Goal: Find specific page/section: Find specific page/section

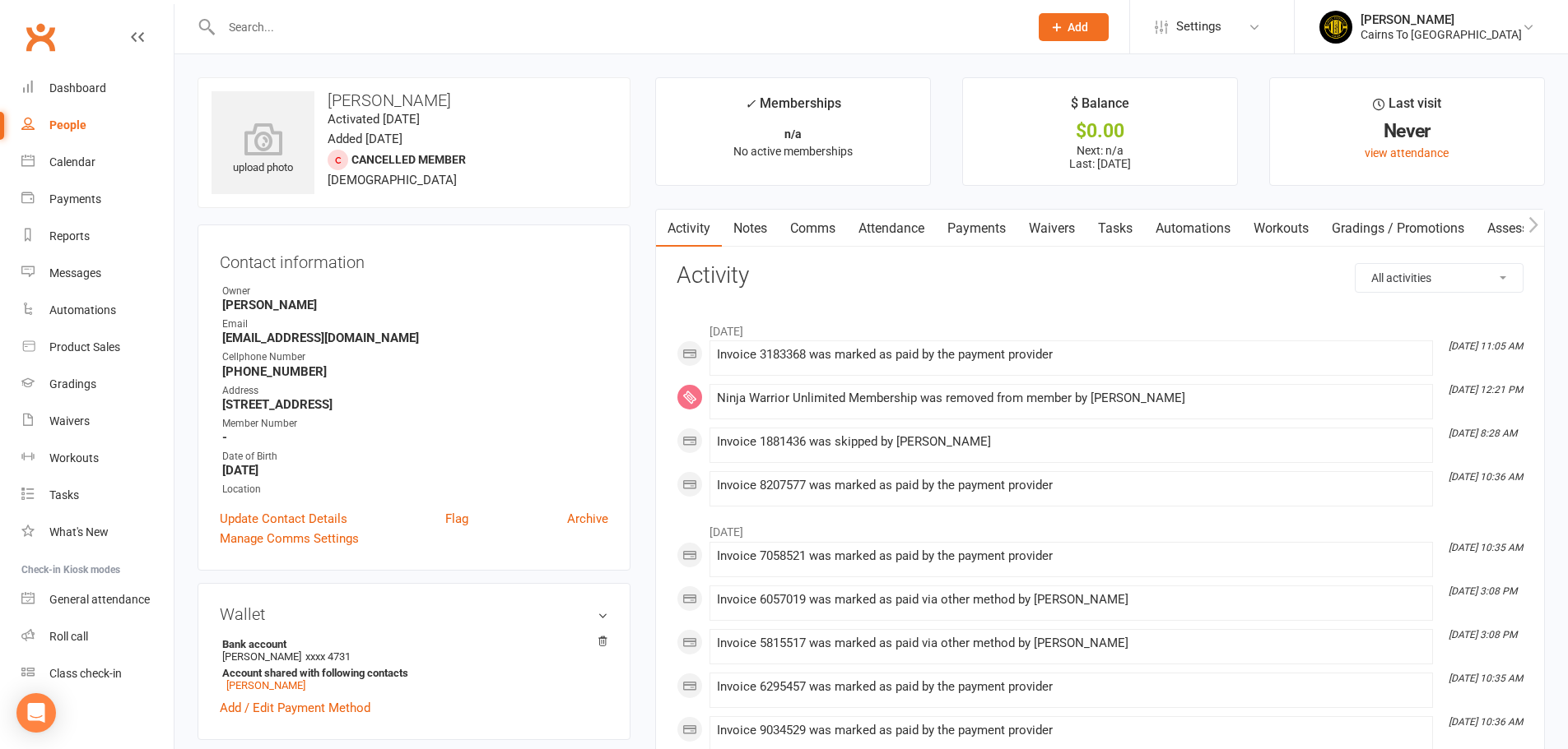
click at [63, 126] on div "People" at bounding box center [67, 124] width 37 height 13
select select "100"
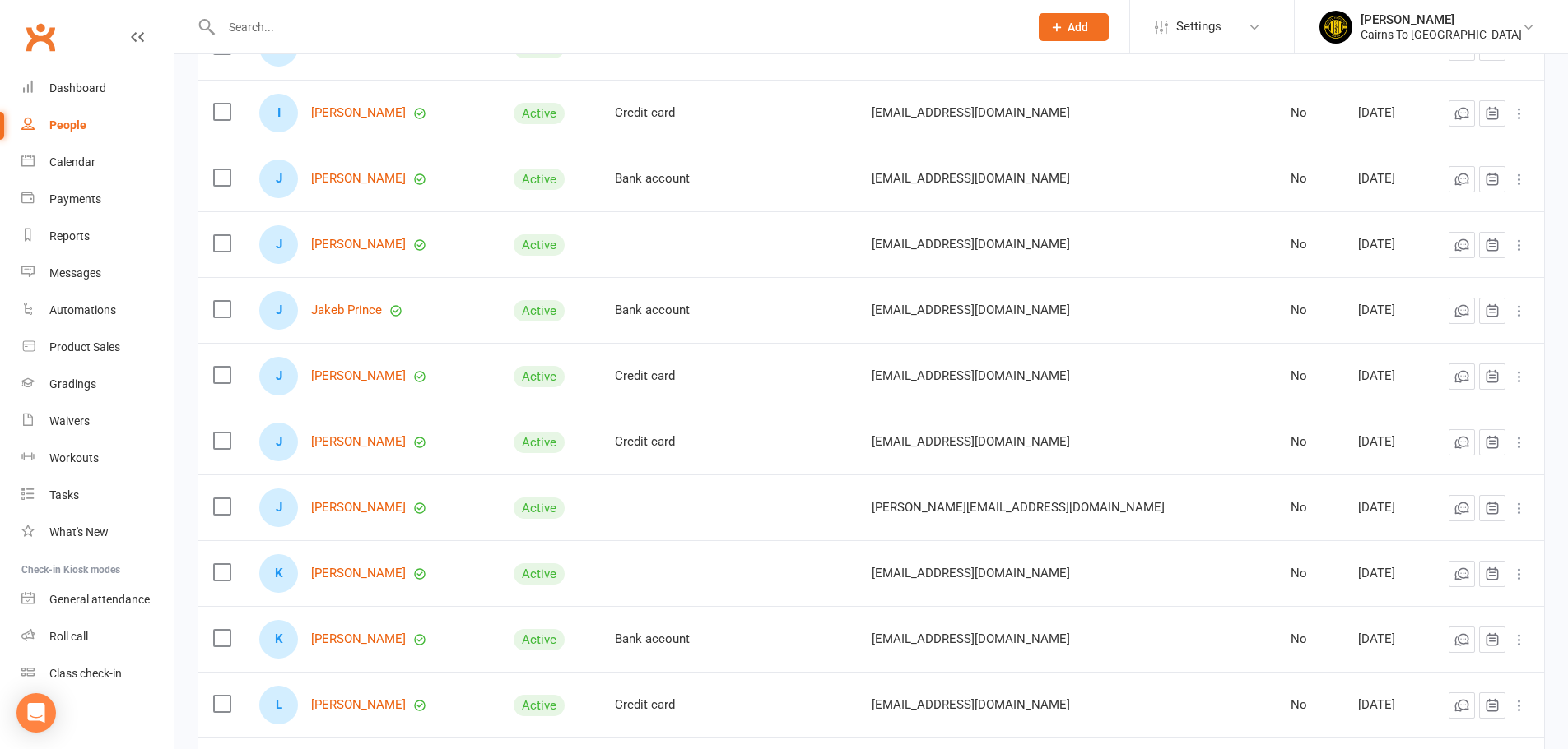
scroll to position [1562, 0]
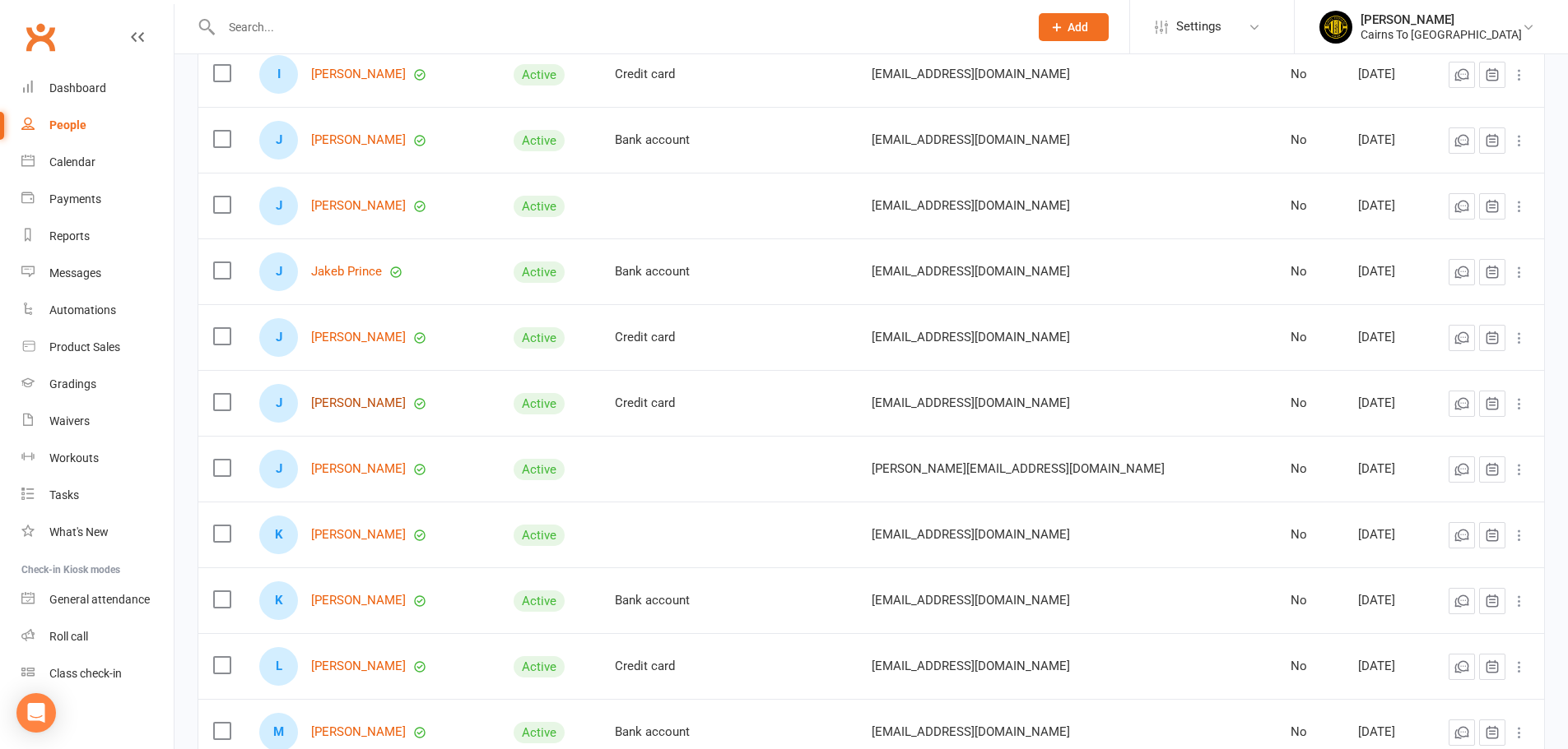
click at [355, 409] on link "[PERSON_NAME]" at bounding box center [357, 404] width 94 height 14
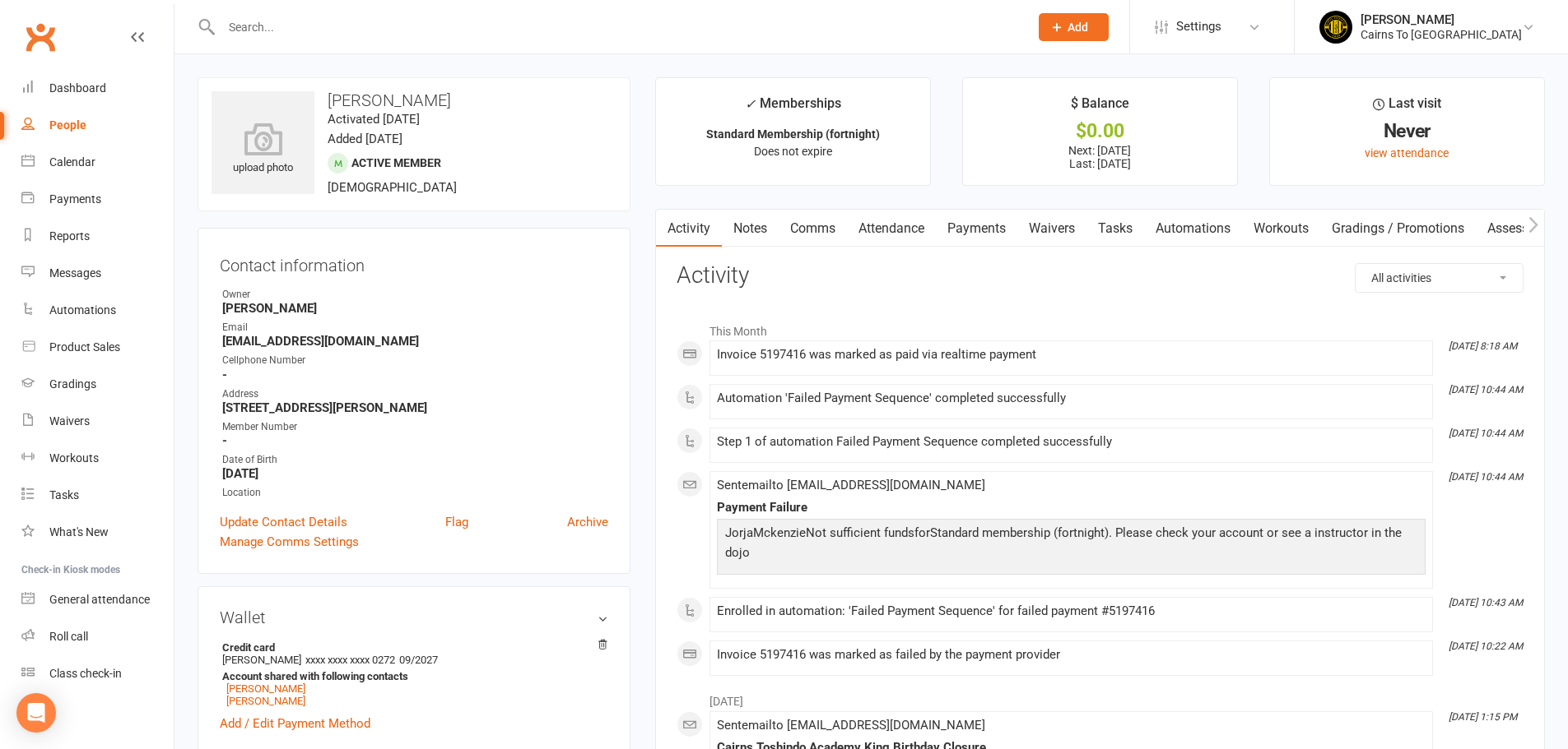
click at [987, 236] on link "Payments" at bounding box center [977, 228] width 81 height 38
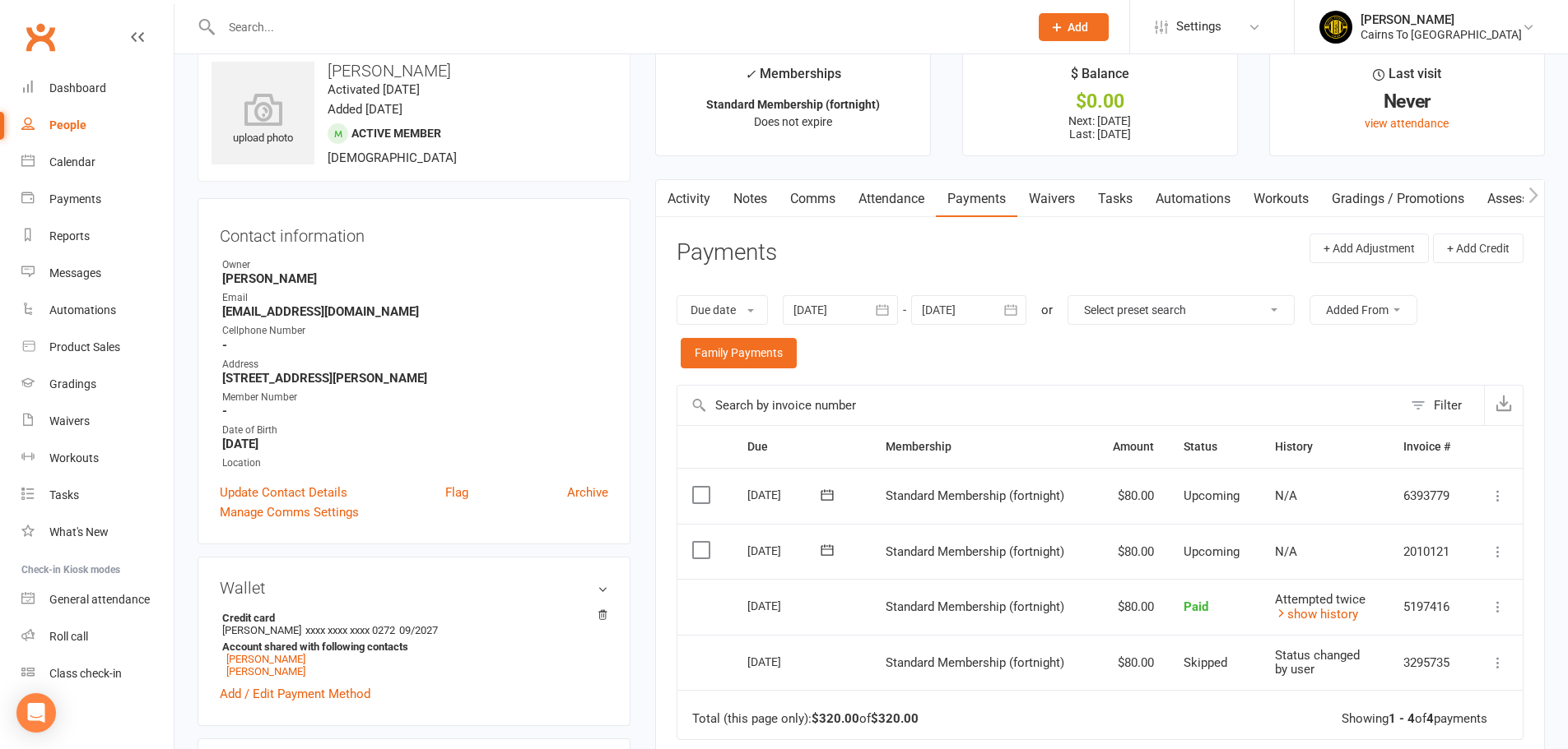
scroll to position [82, 0]
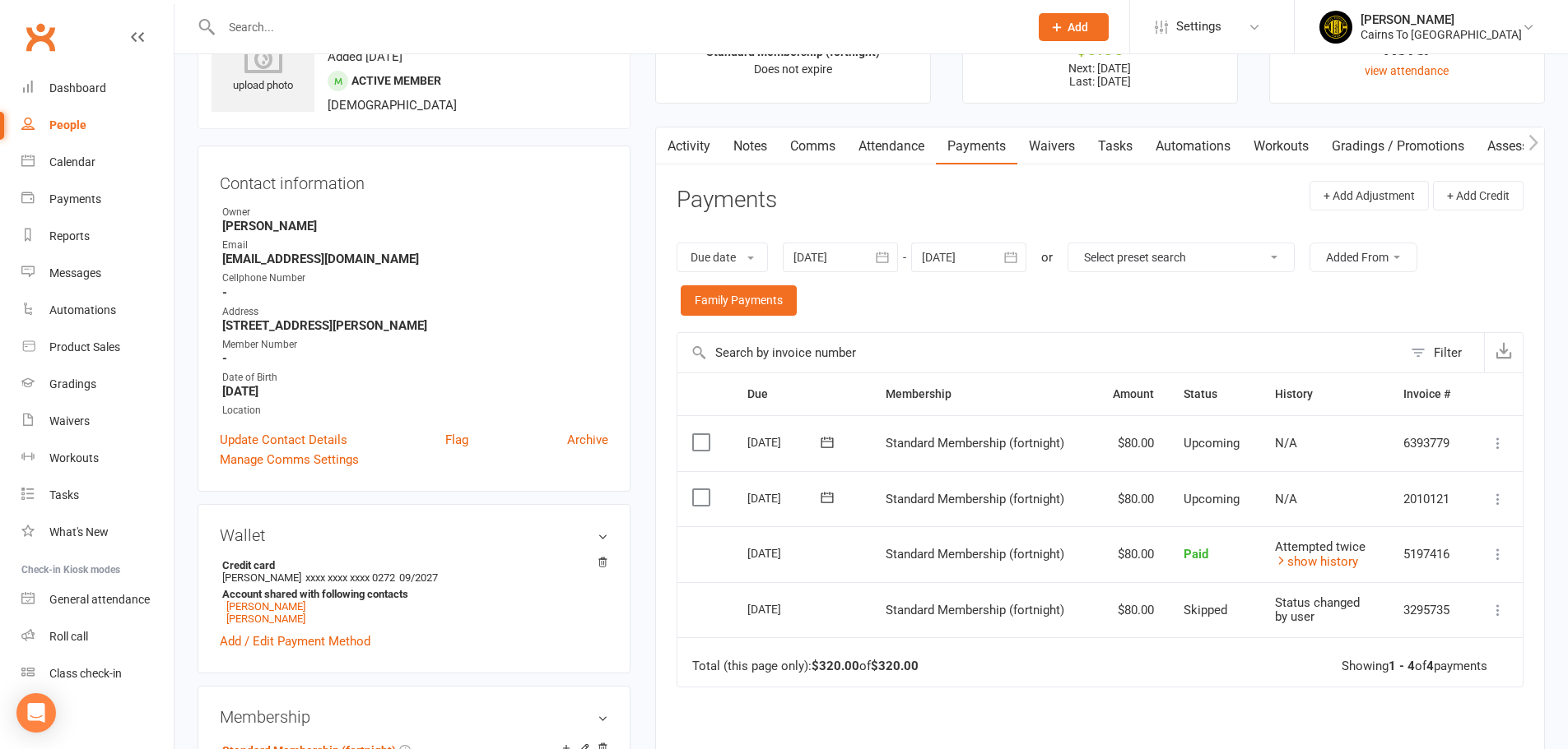
click at [72, 132] on link "People" at bounding box center [97, 125] width 152 height 37
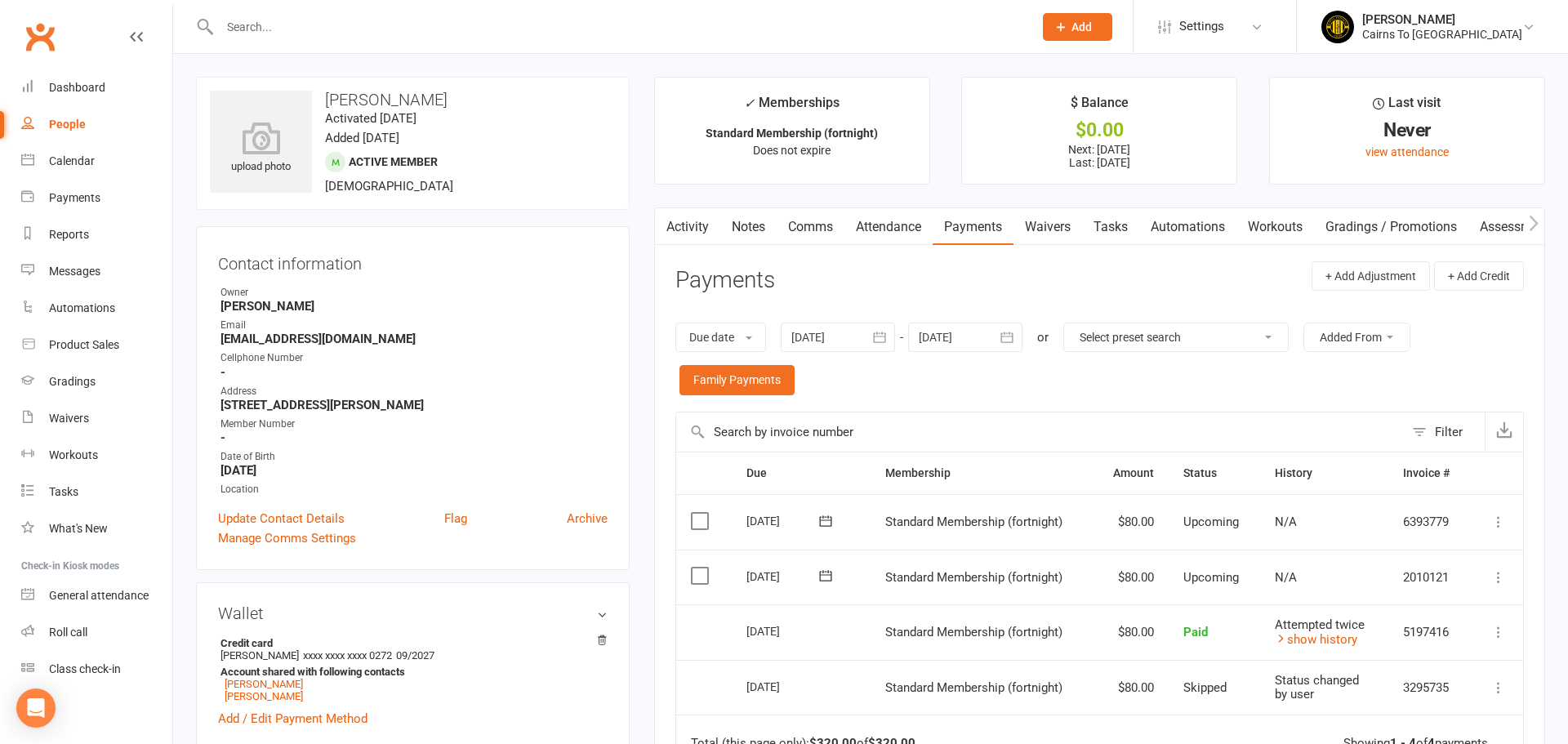
select select "100"
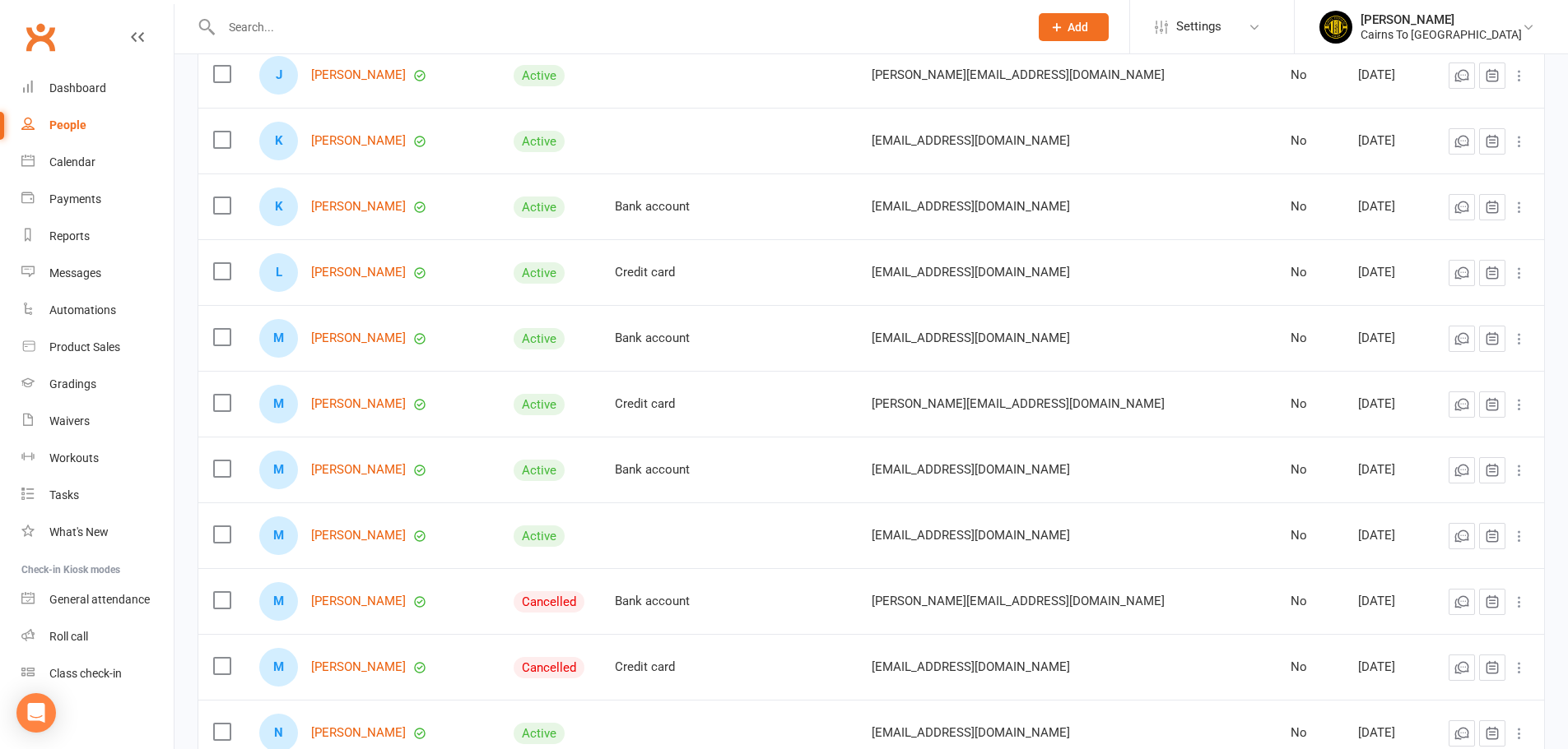
scroll to position [1955, 0]
click at [345, 277] on link "[PERSON_NAME]" at bounding box center [357, 274] width 94 height 14
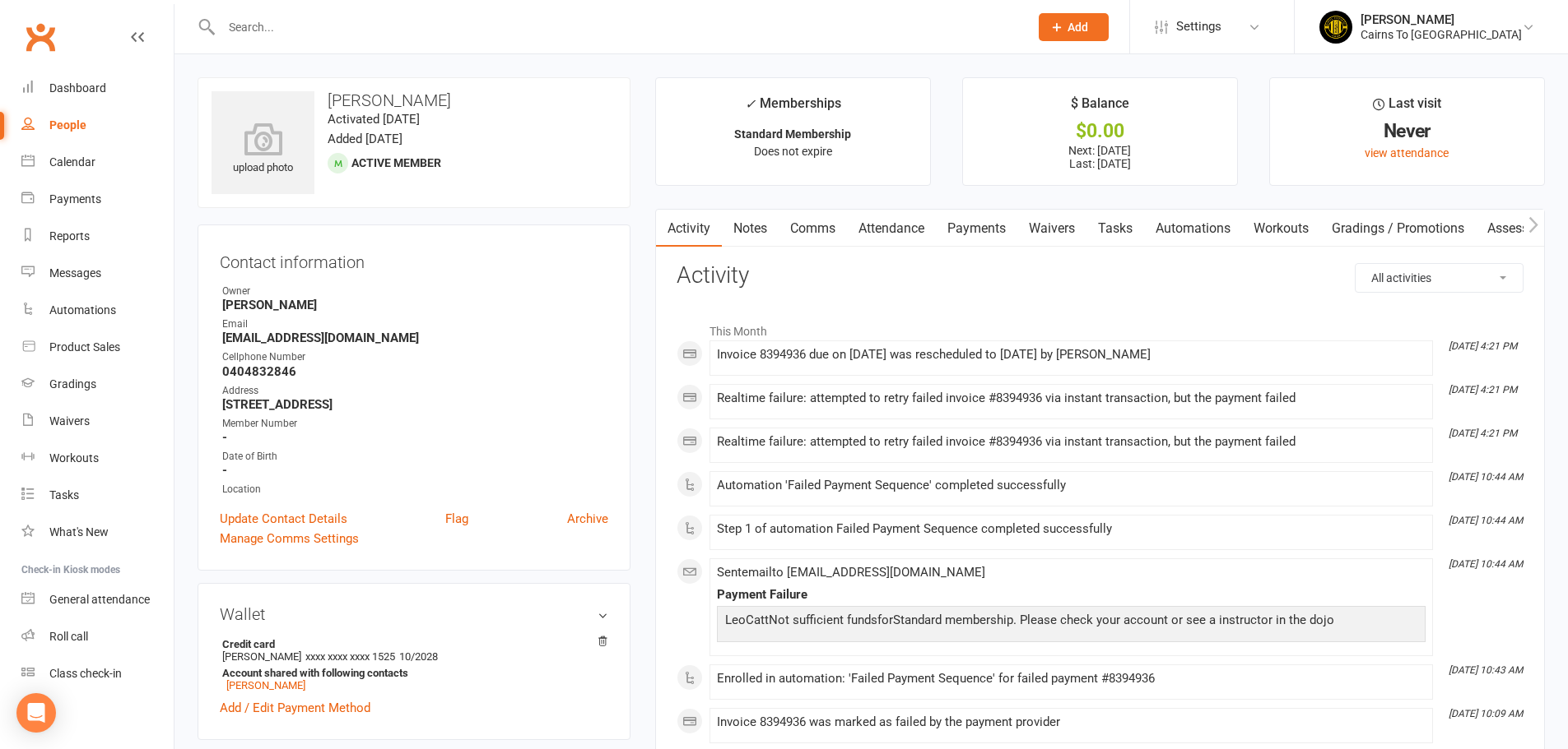
click at [980, 238] on link "Payments" at bounding box center [977, 228] width 81 height 38
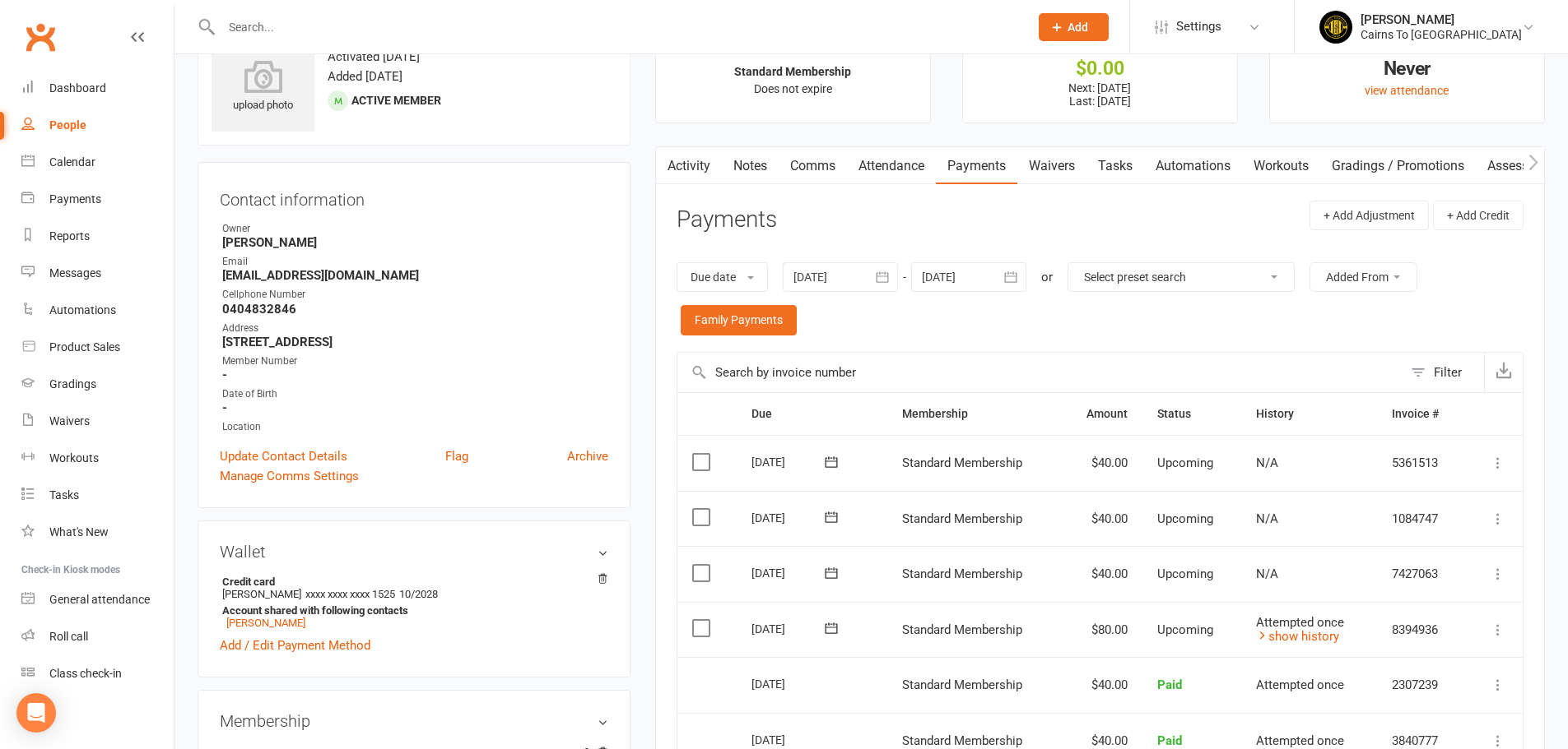
scroll to position [329, 0]
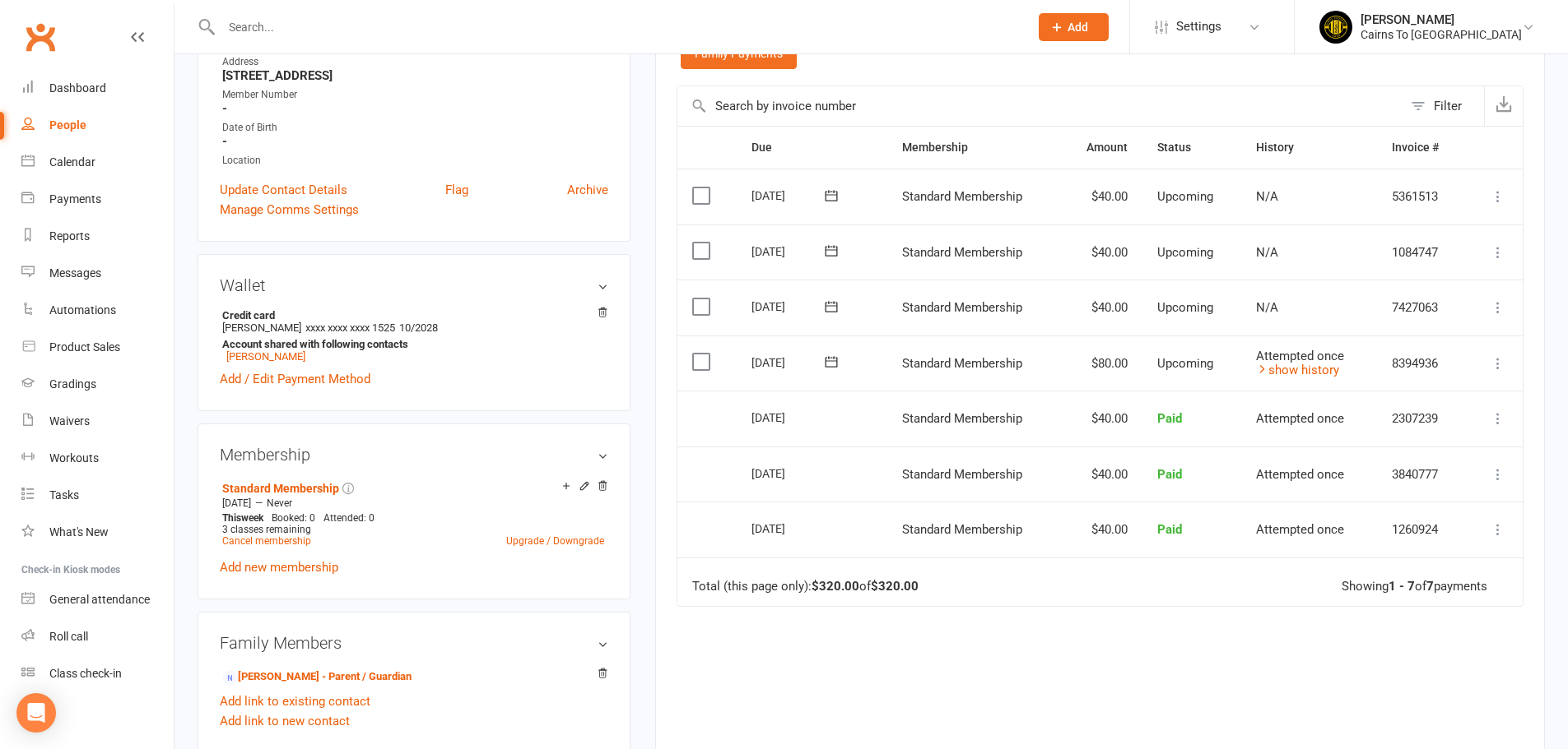
click at [1497, 367] on icon at bounding box center [1498, 363] width 17 height 17
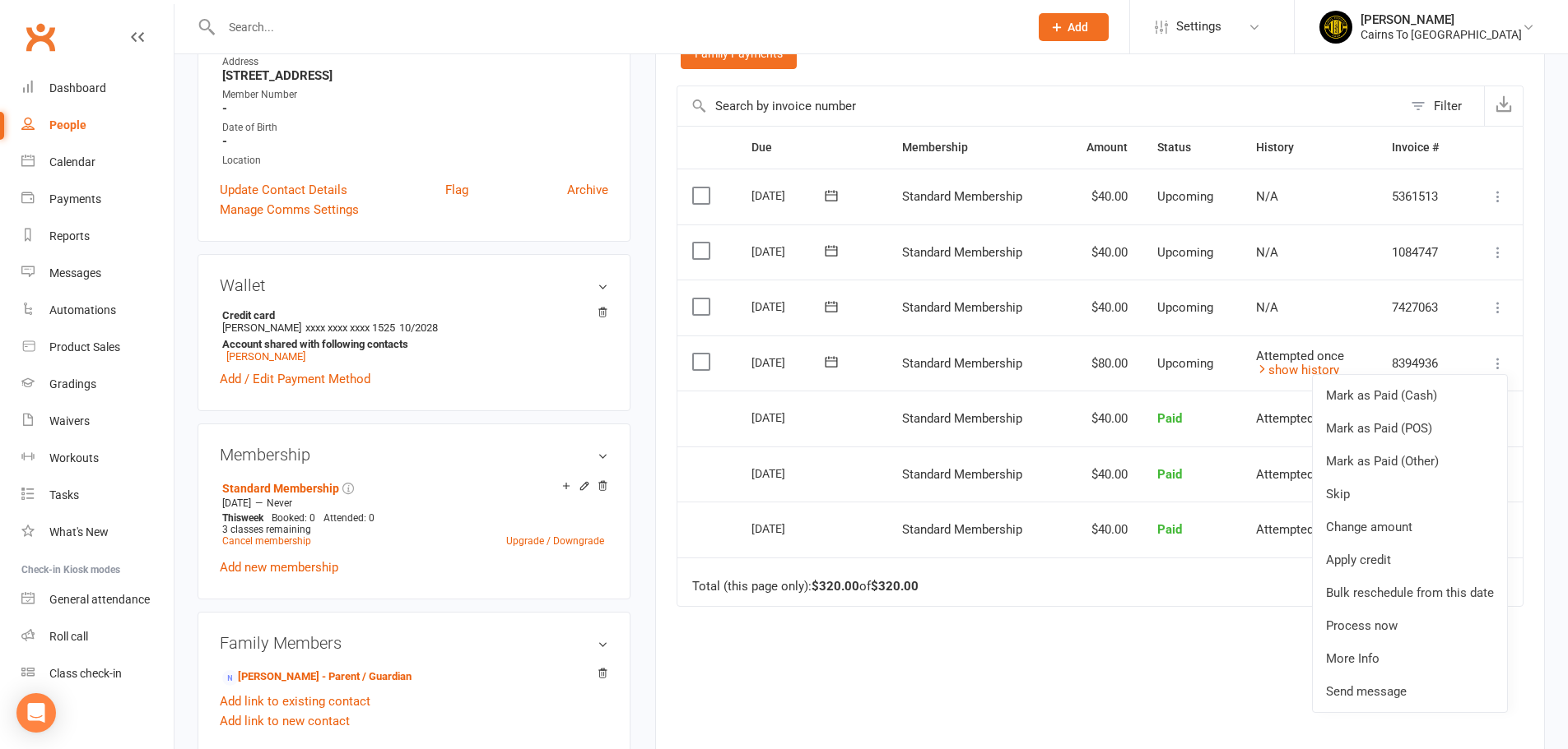
click at [1198, 615] on div "Due Contact Membership Amount Status History Invoice # Select this [DATE] [PERS…" at bounding box center [1100, 472] width 847 height 693
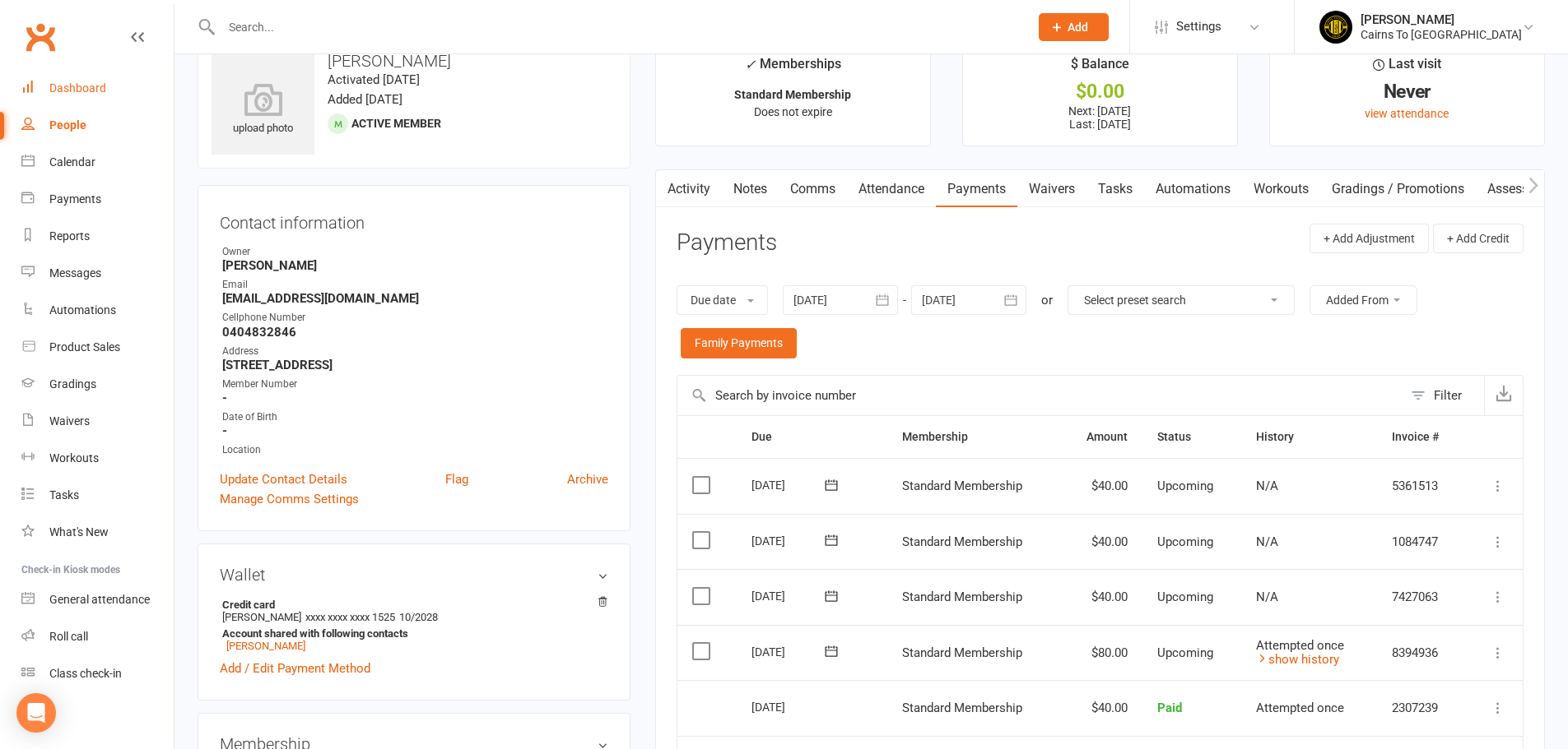
scroll to position [0, 0]
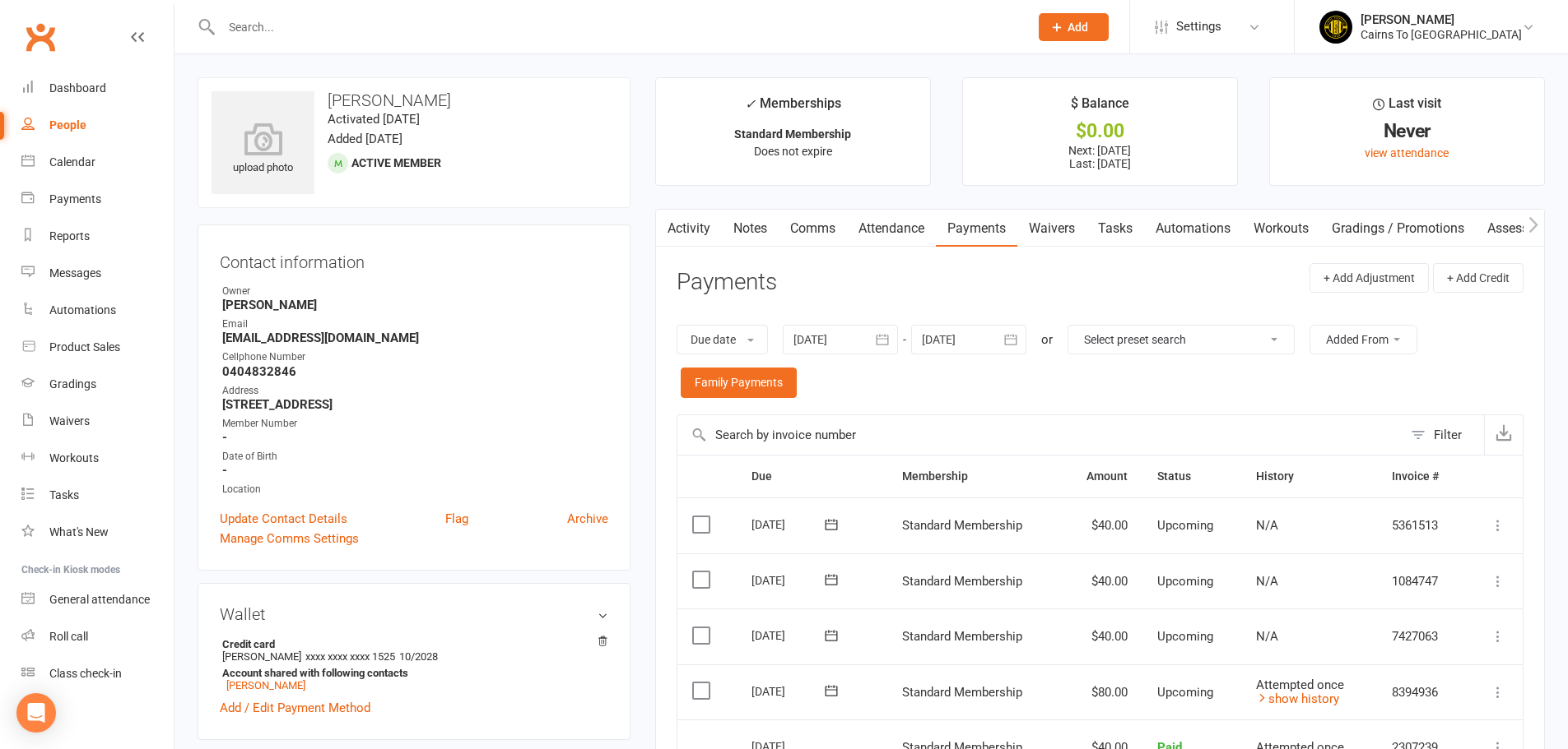
click at [61, 137] on link "People" at bounding box center [97, 125] width 152 height 37
select select "100"
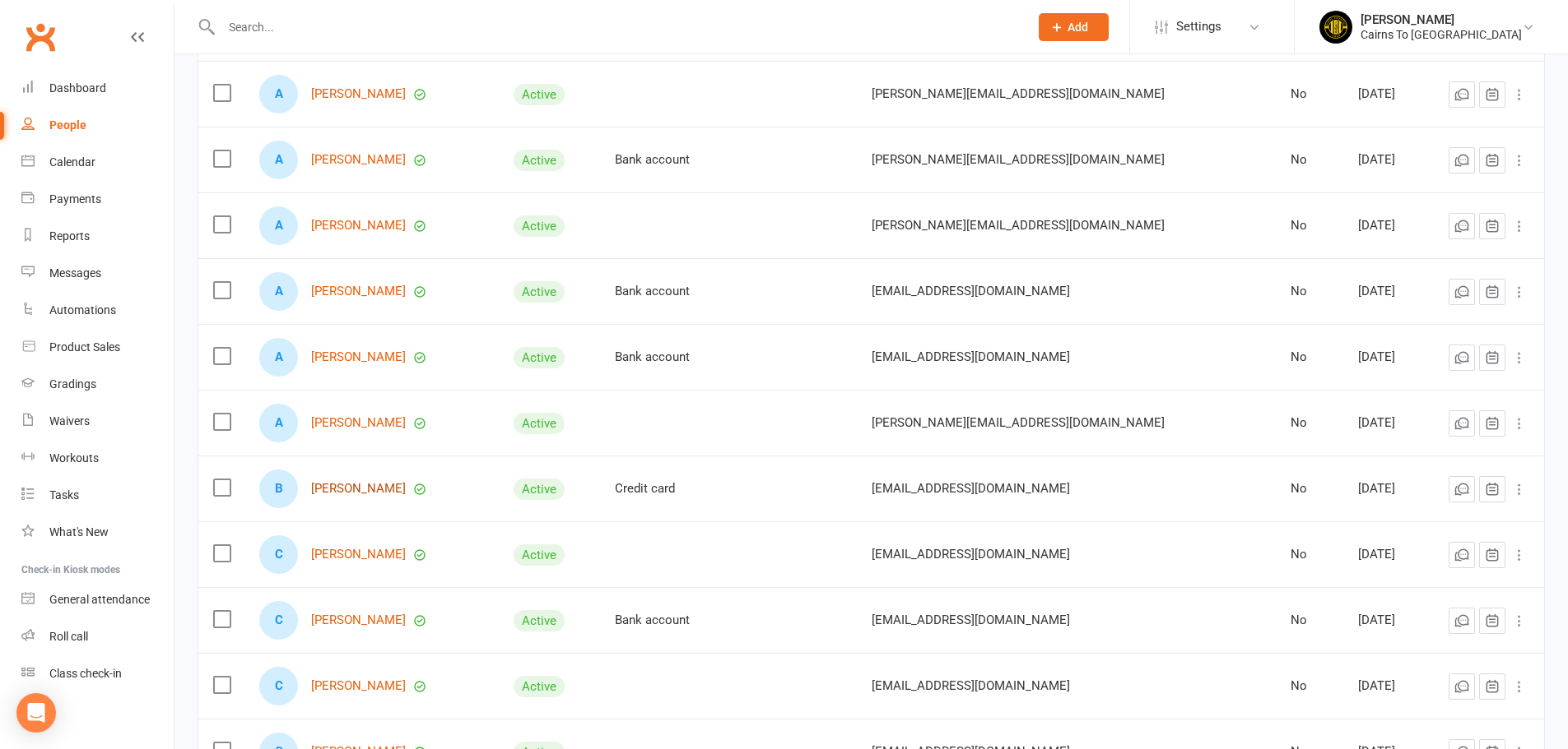
scroll to position [247, 0]
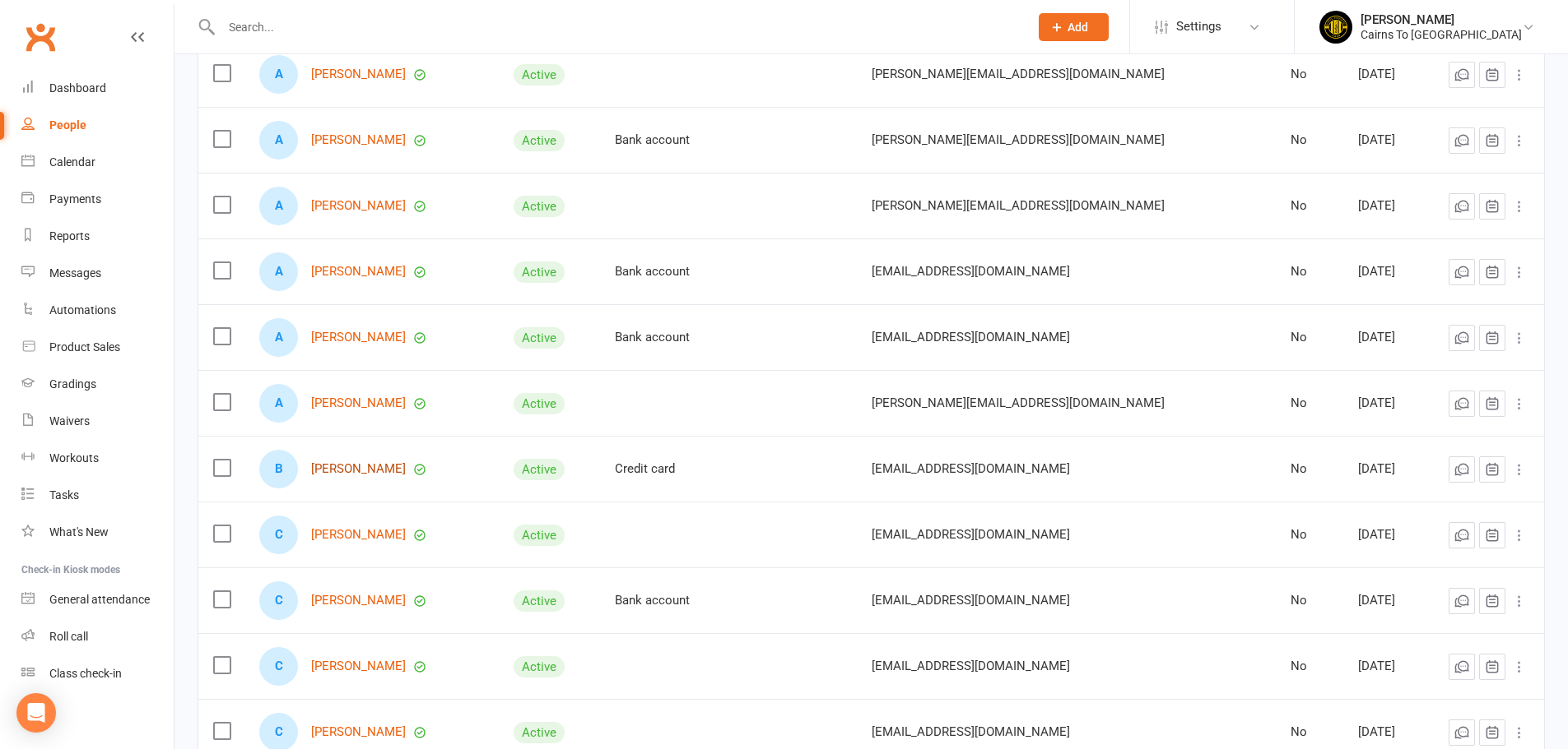
click at [363, 474] on link "[PERSON_NAME]" at bounding box center [357, 469] width 94 height 14
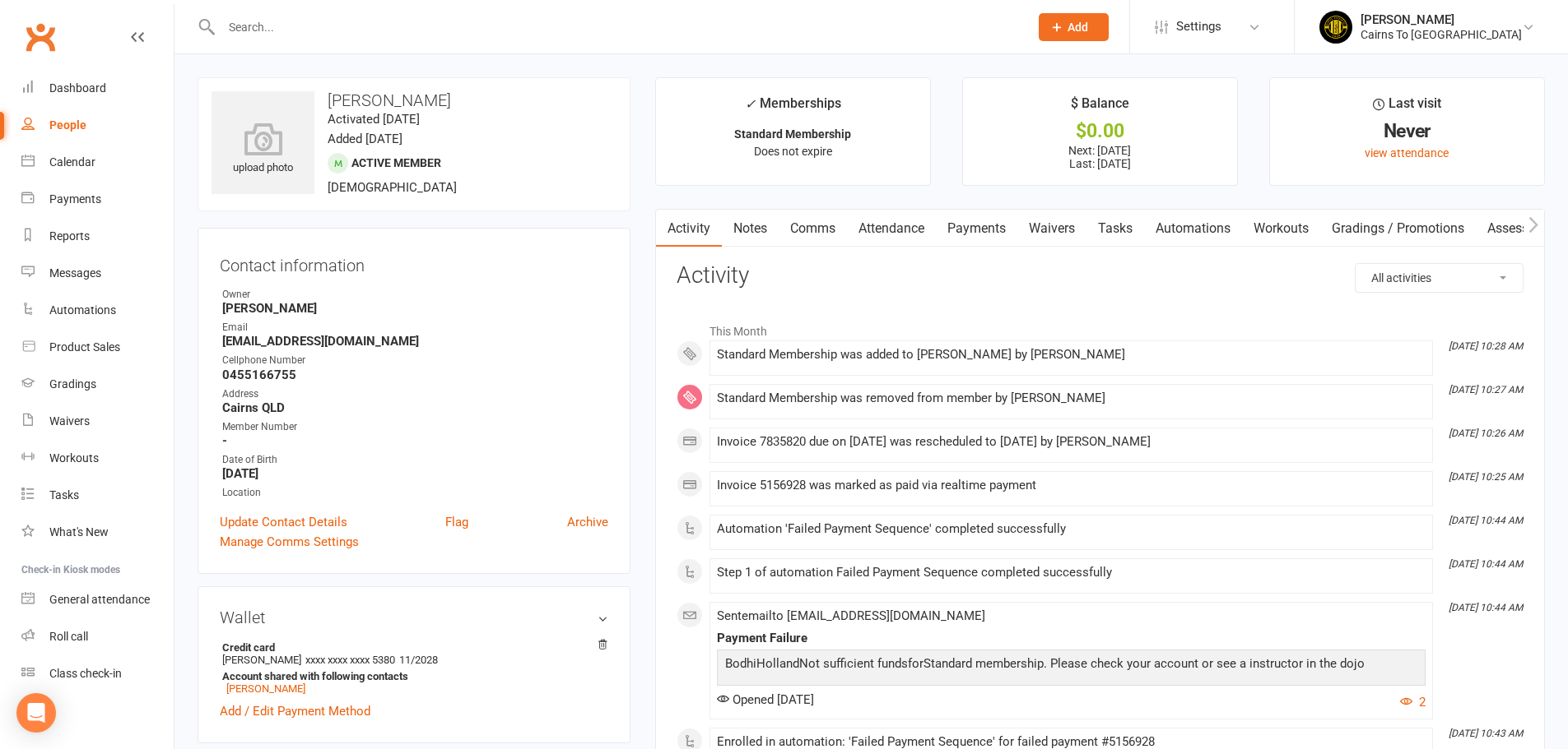
click at [991, 224] on link "Payments" at bounding box center [977, 228] width 81 height 38
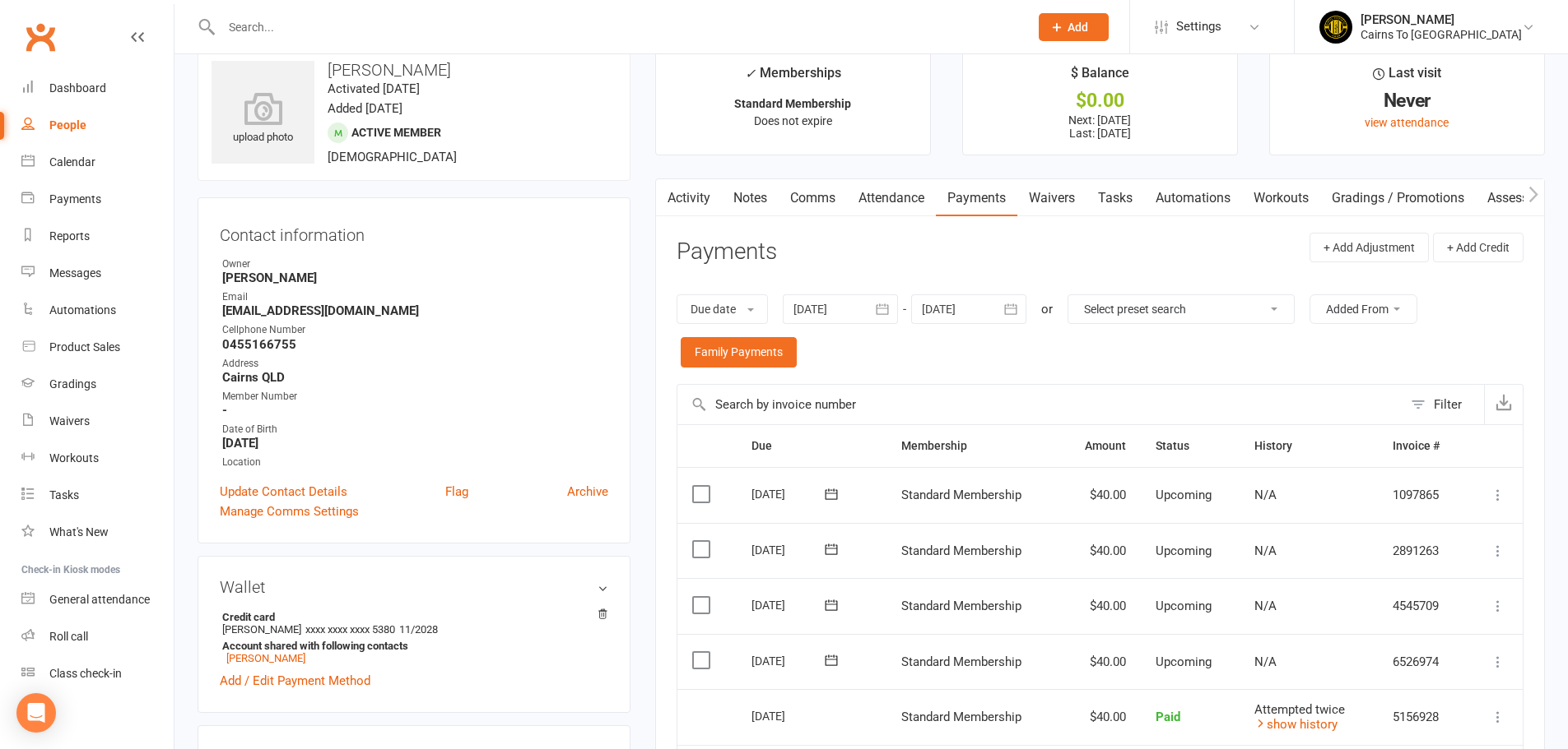
scroll to position [247, 0]
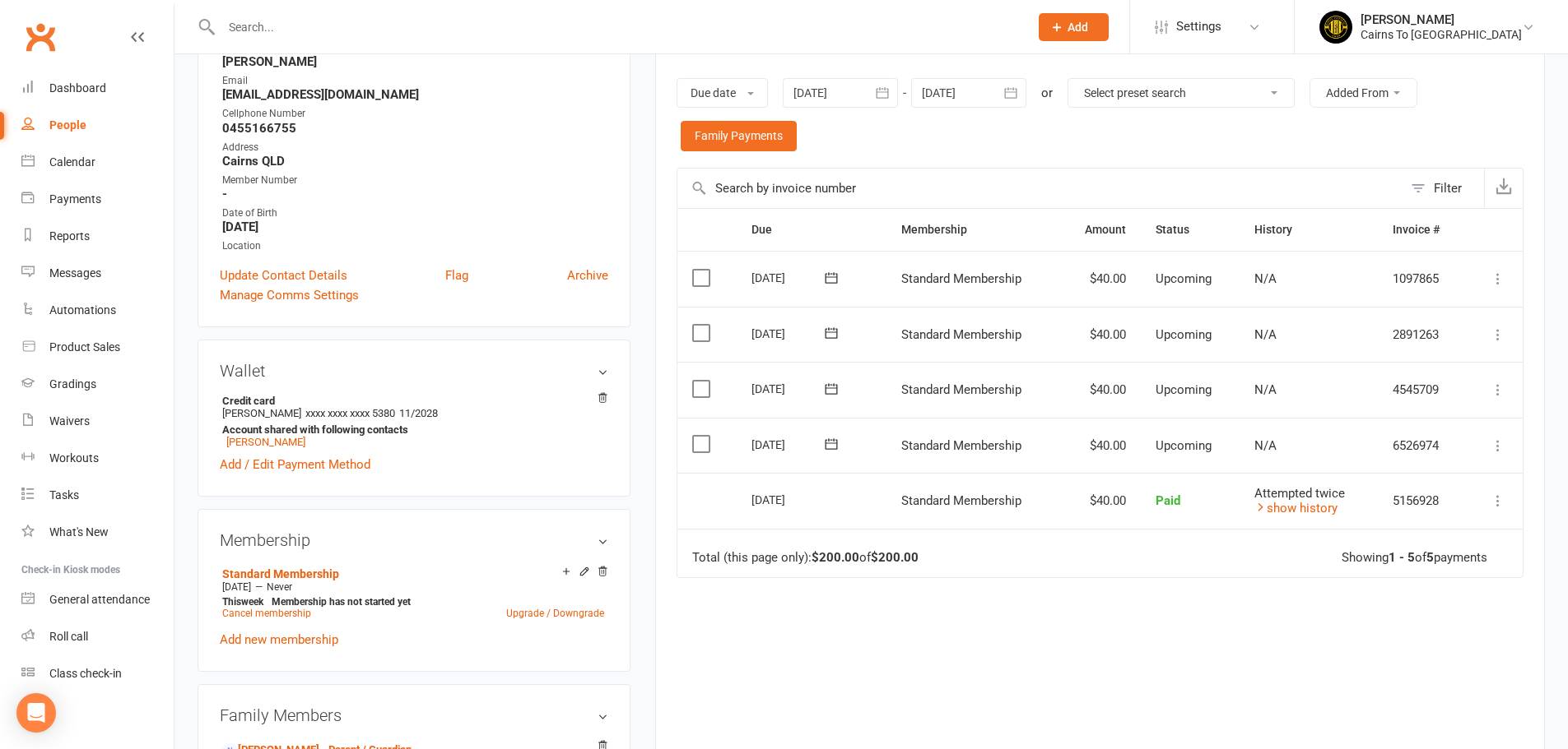
click at [1233, 673] on div "Due Contact Membership Amount Status History Invoice # Select this [DATE] Bodhi…" at bounding box center [1100, 499] width 847 height 582
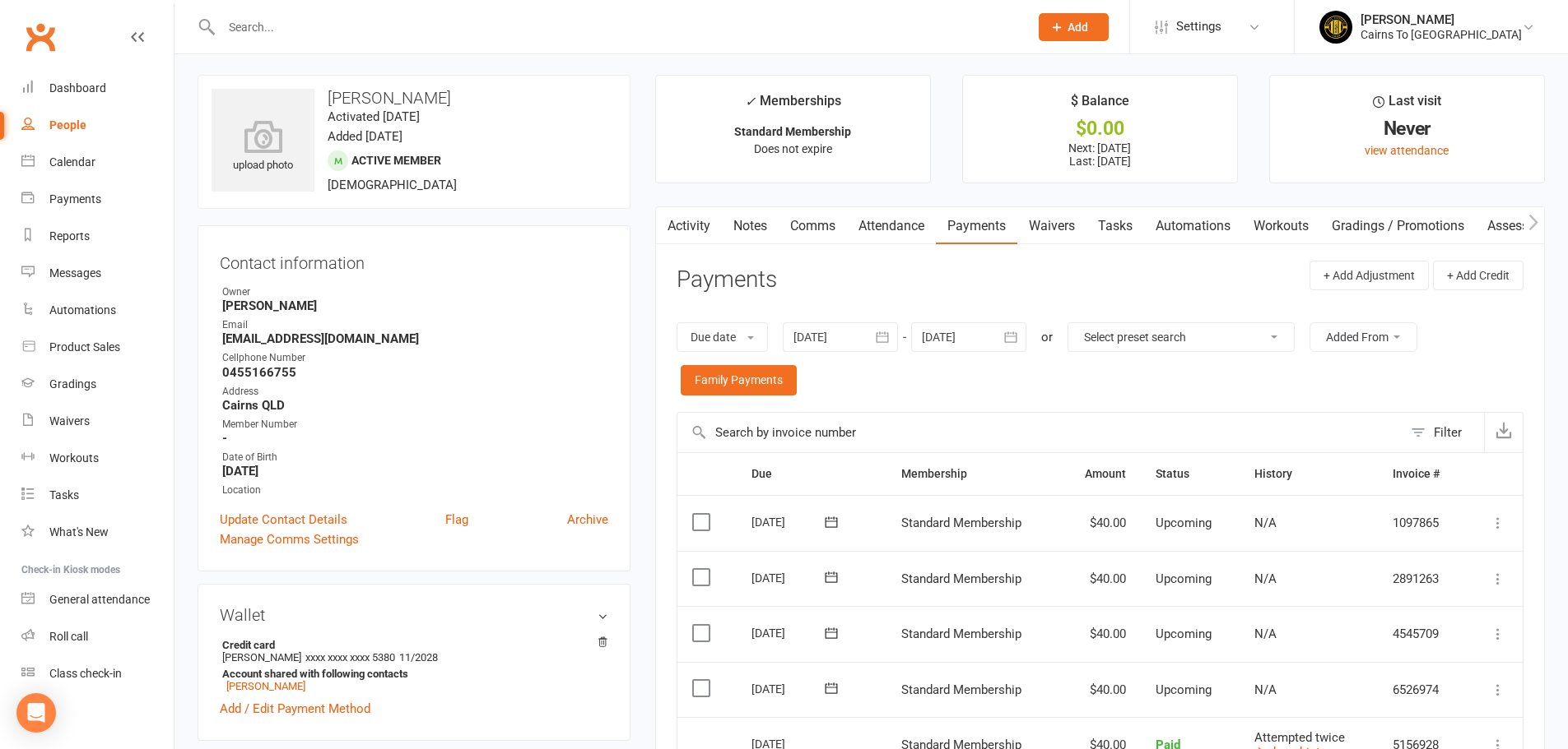
scroll to position [0, 0]
click at [52, 113] on link "People" at bounding box center [97, 125] width 152 height 37
select select "100"
